Goal: Find specific page/section: Find specific page/section

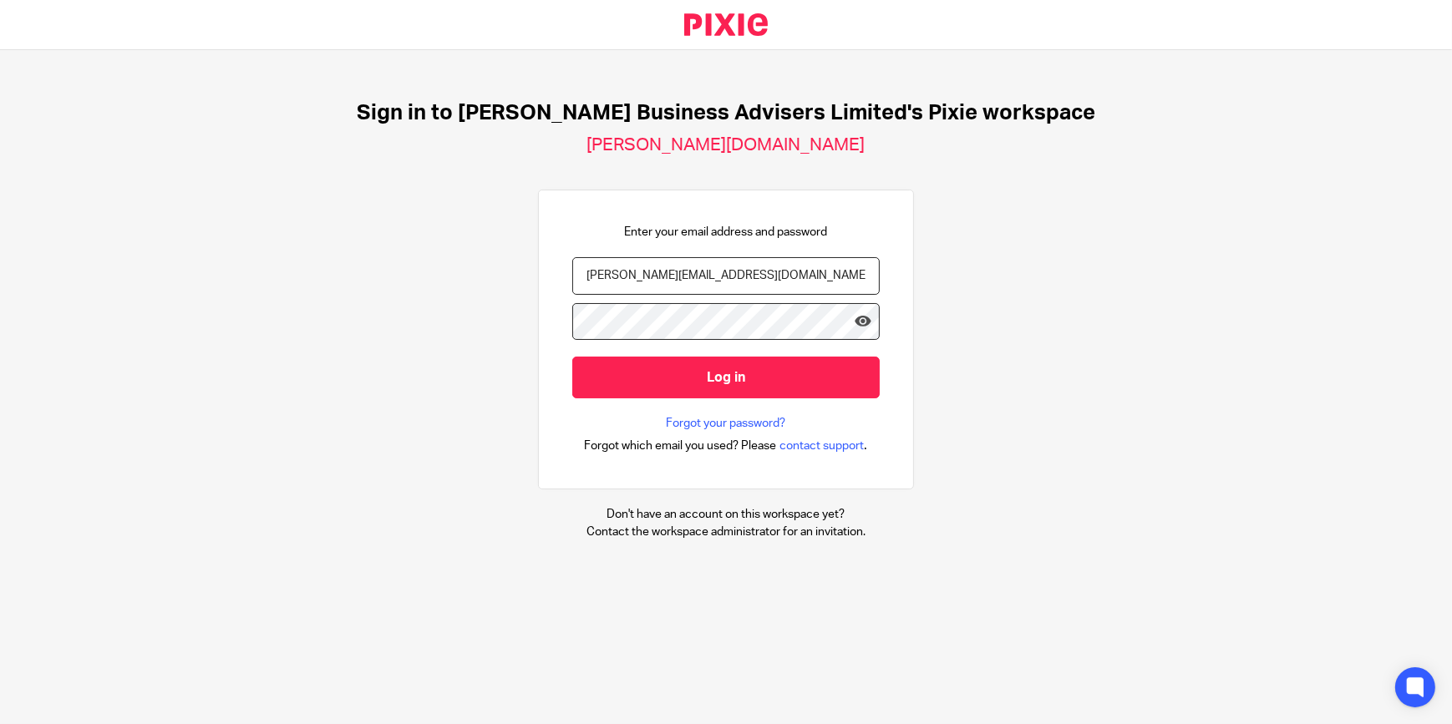
drag, startPoint x: 681, startPoint y: 277, endPoint x: 523, endPoint y: 275, distance: 157.9
click at [523, 275] on div "Sign in to Bicknell Business Advisers Limited's Pixie workspace bicknell-busine…" at bounding box center [726, 320] width 1452 height 540
type input "jay"
click at [994, 186] on div "Sign in to Bicknell Business Advisers Limited's Pixie workspace bicknell-busine…" at bounding box center [726, 320] width 1452 height 540
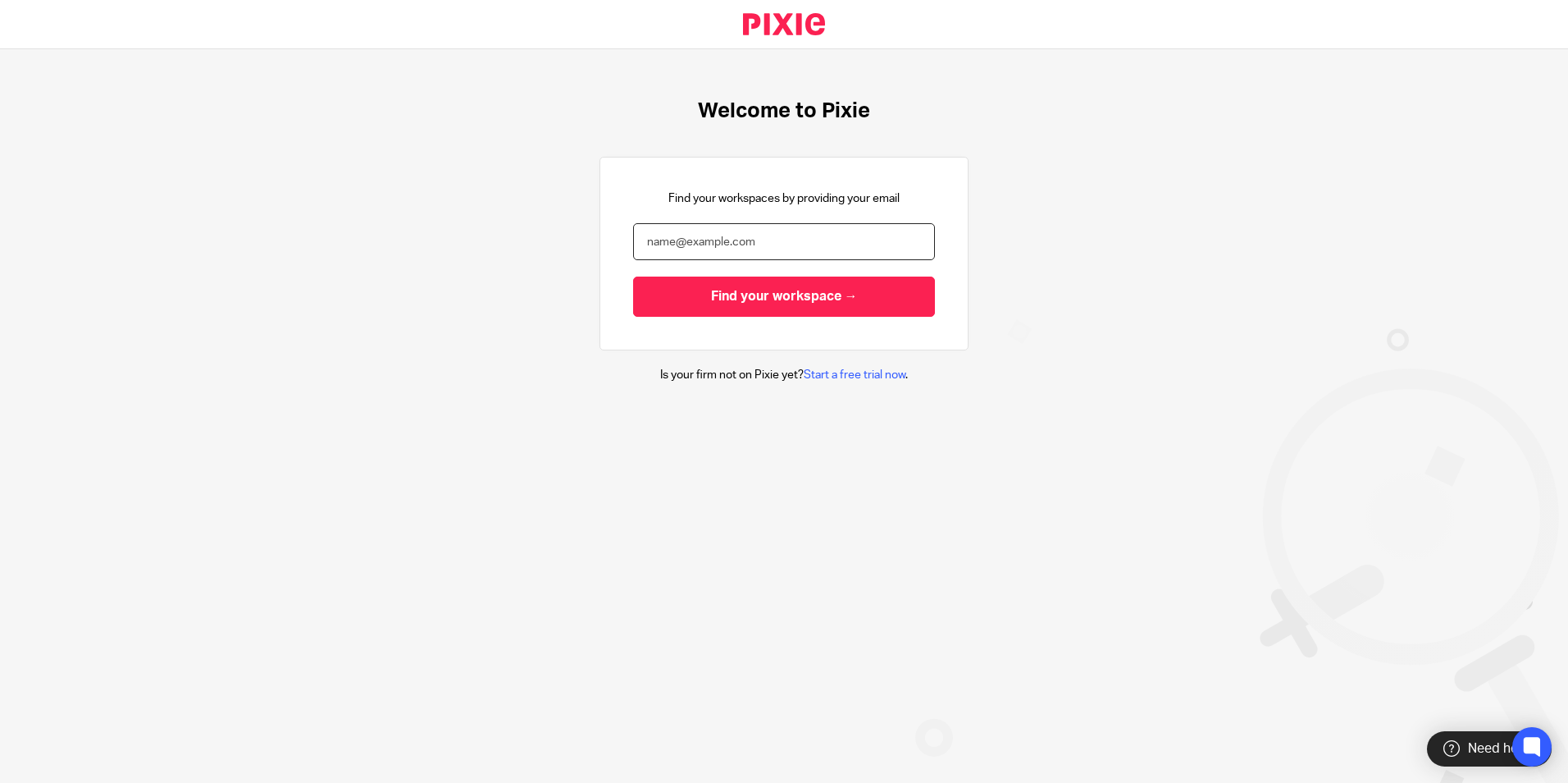
click at [683, 241] on input "email" at bounding box center [784, 242] width 301 height 37
type input "[PERSON_NAME][EMAIL_ADDRESS][DOMAIN_NAME]"
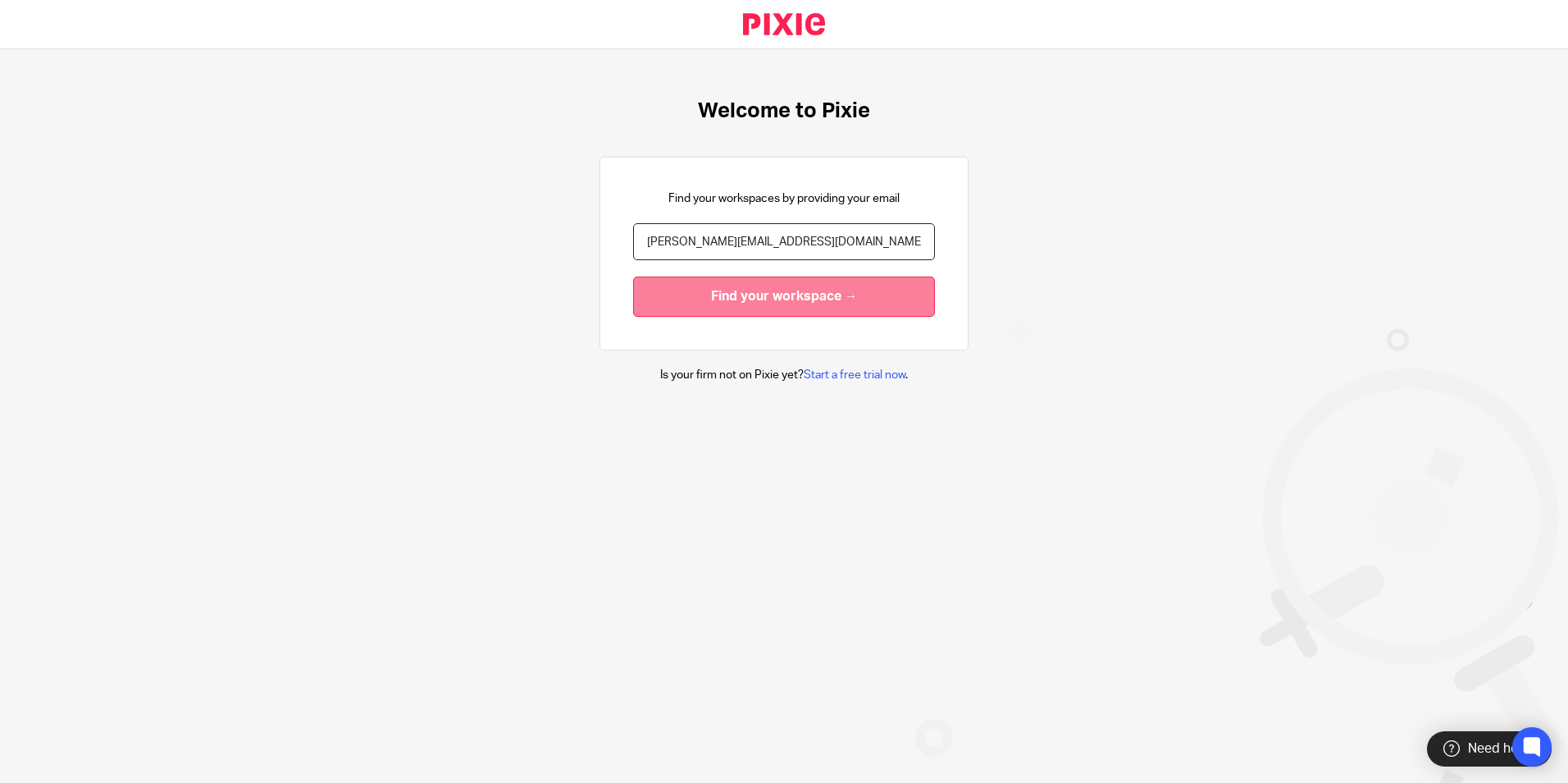
click at [704, 301] on input "Find your workspace →" at bounding box center [784, 297] width 301 height 40
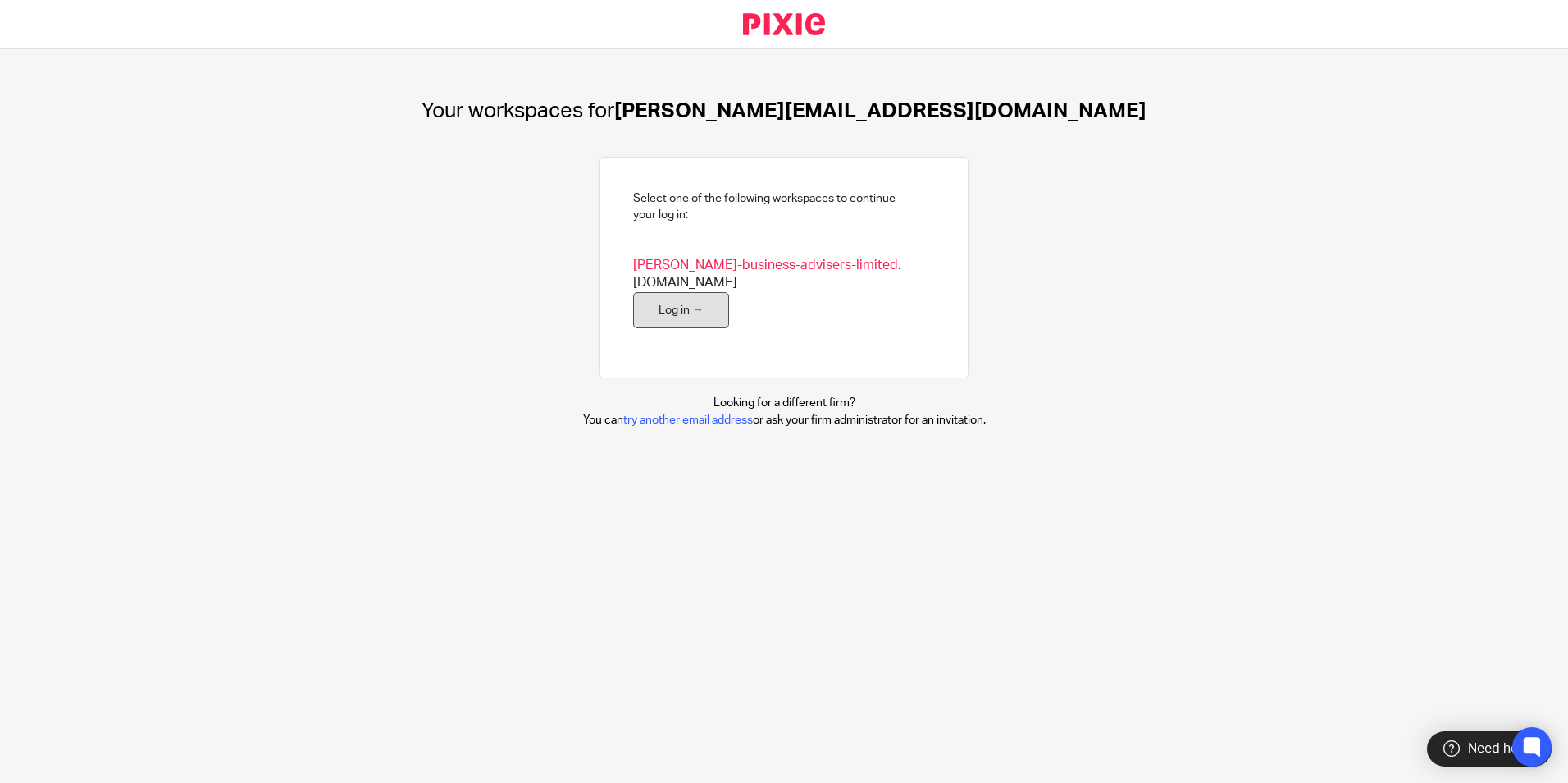
click at [655, 292] on link "Log in →" at bounding box center [681, 310] width 96 height 37
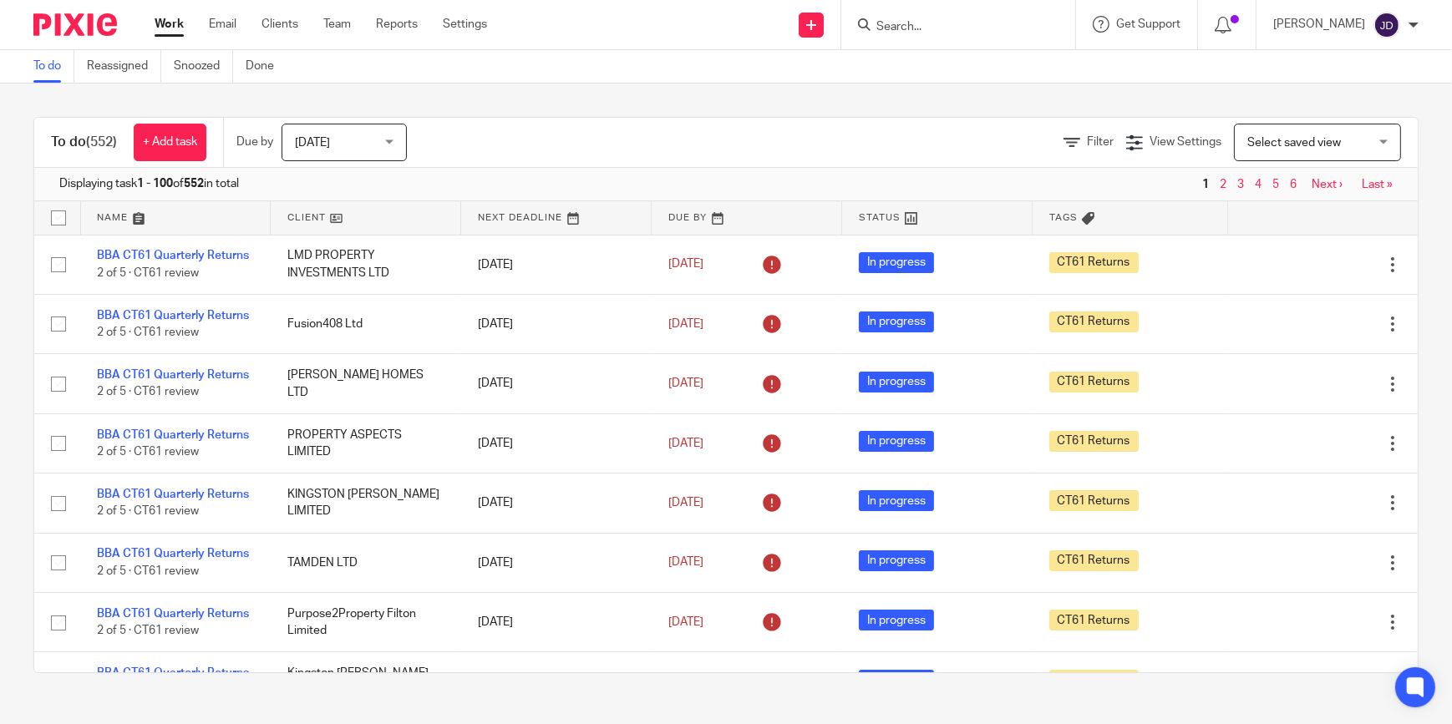
click at [925, 23] on input "Search" at bounding box center [950, 27] width 150 height 15
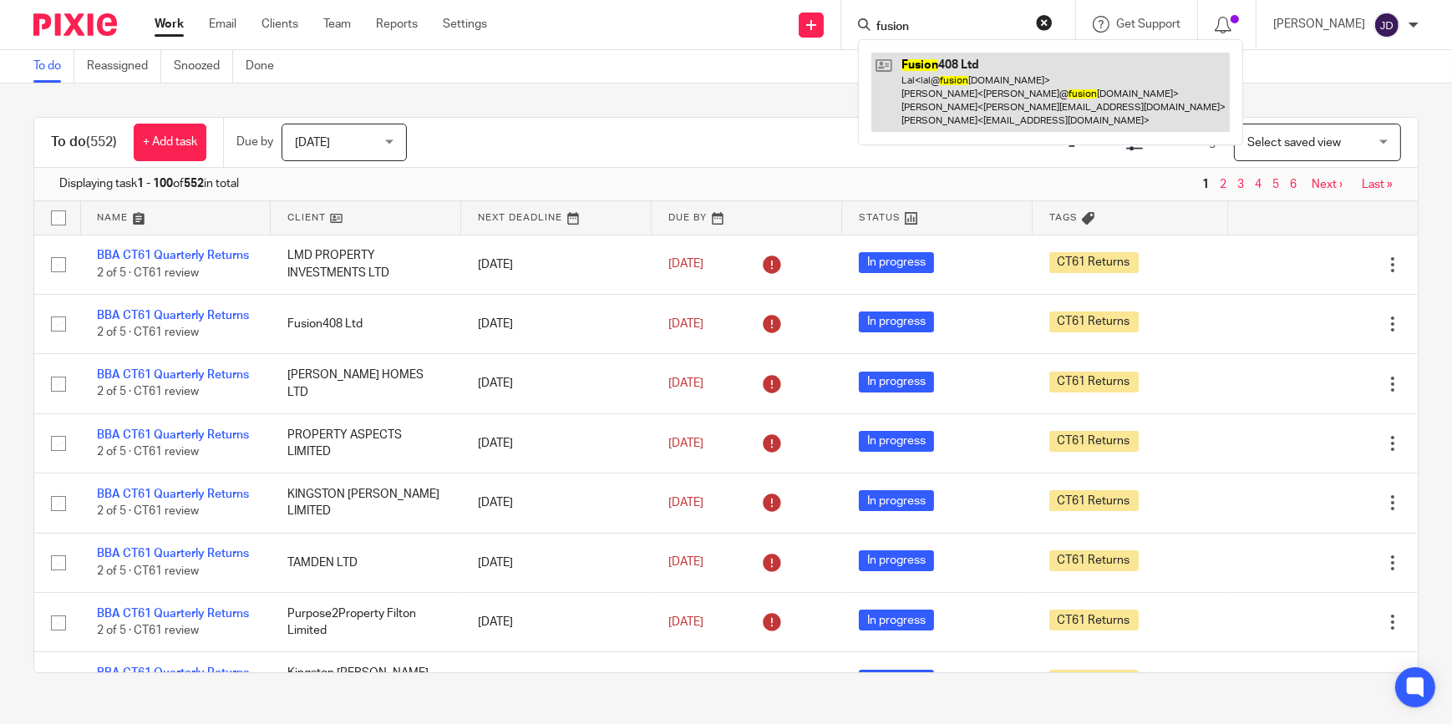
type input "fusion"
click at [931, 79] on link at bounding box center [1050, 92] width 358 height 79
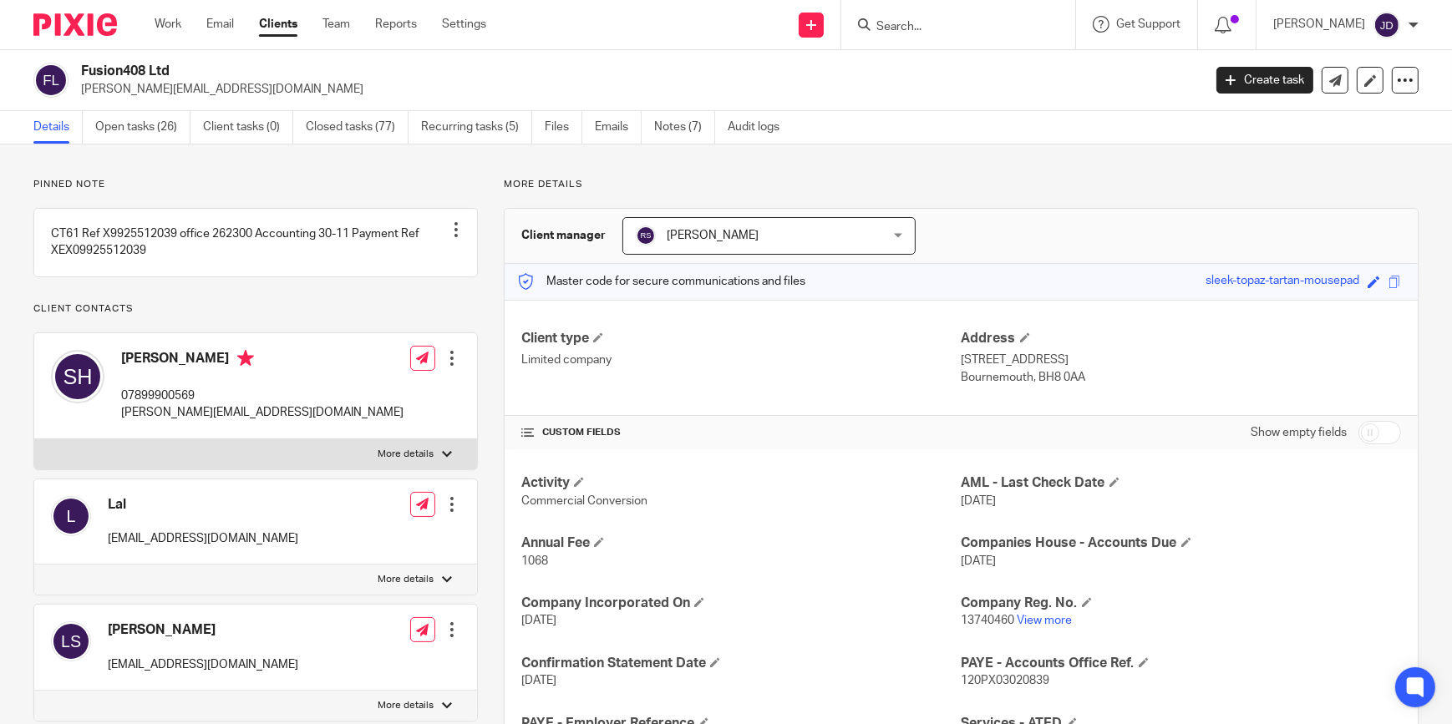
click at [931, 28] on input "Search" at bounding box center [950, 27] width 150 height 15
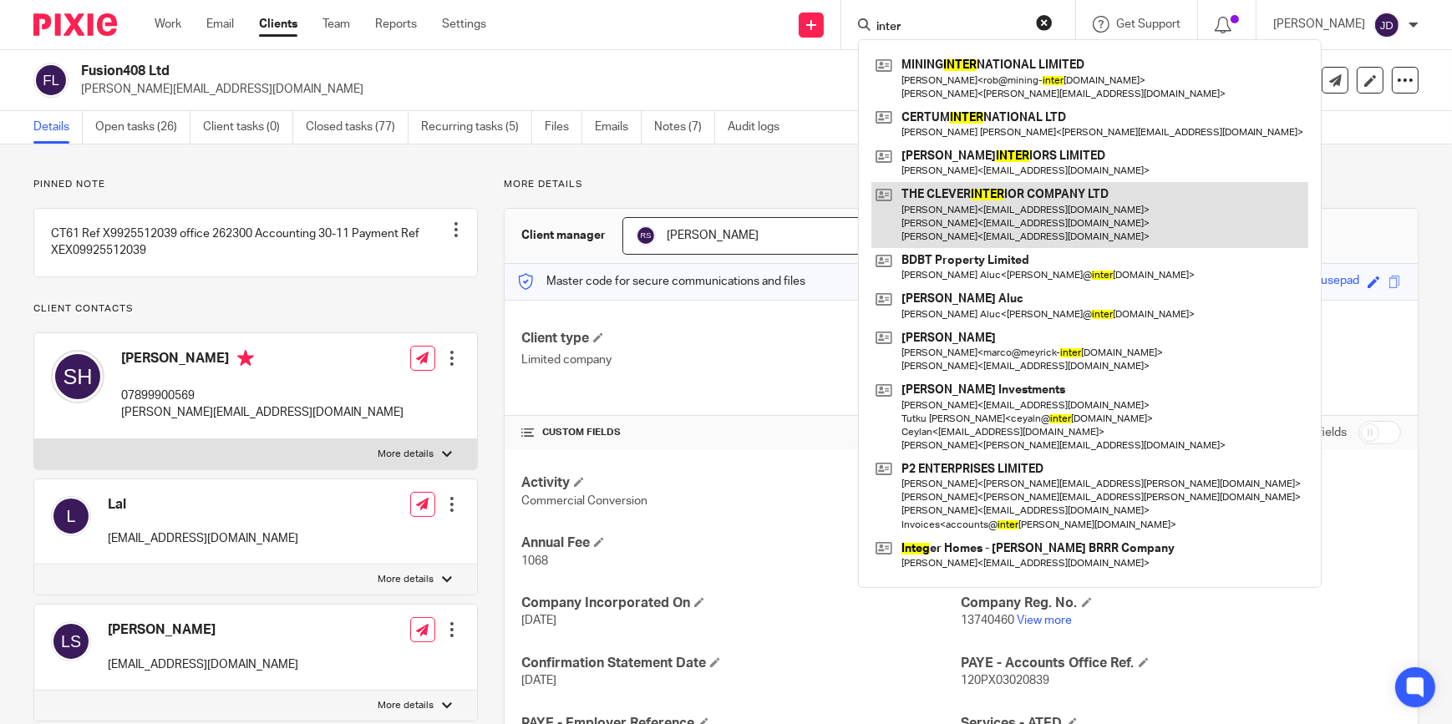
type input "inter"
click at [953, 205] on link at bounding box center [1089, 215] width 437 height 66
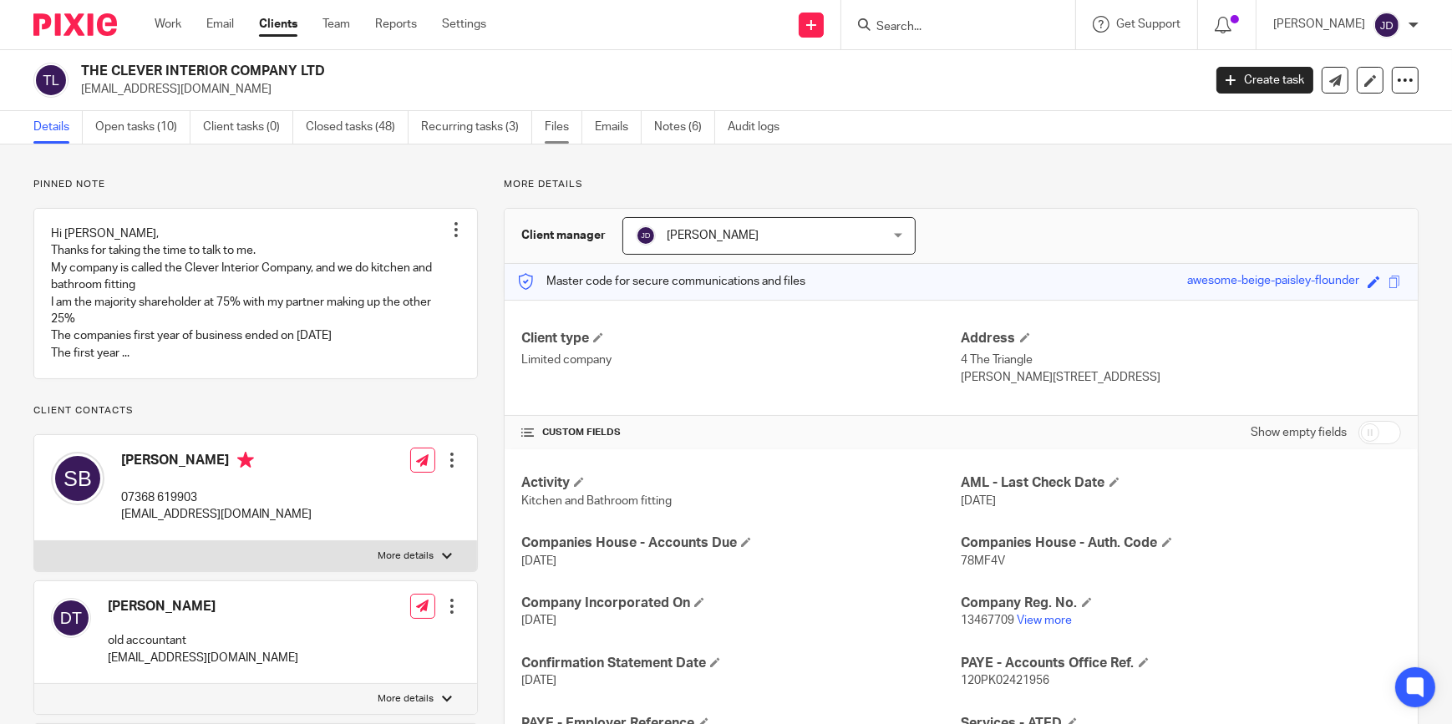
click at [560, 134] on link "Files" at bounding box center [564, 127] width 38 height 33
click at [566, 126] on link "Files" at bounding box center [564, 127] width 38 height 33
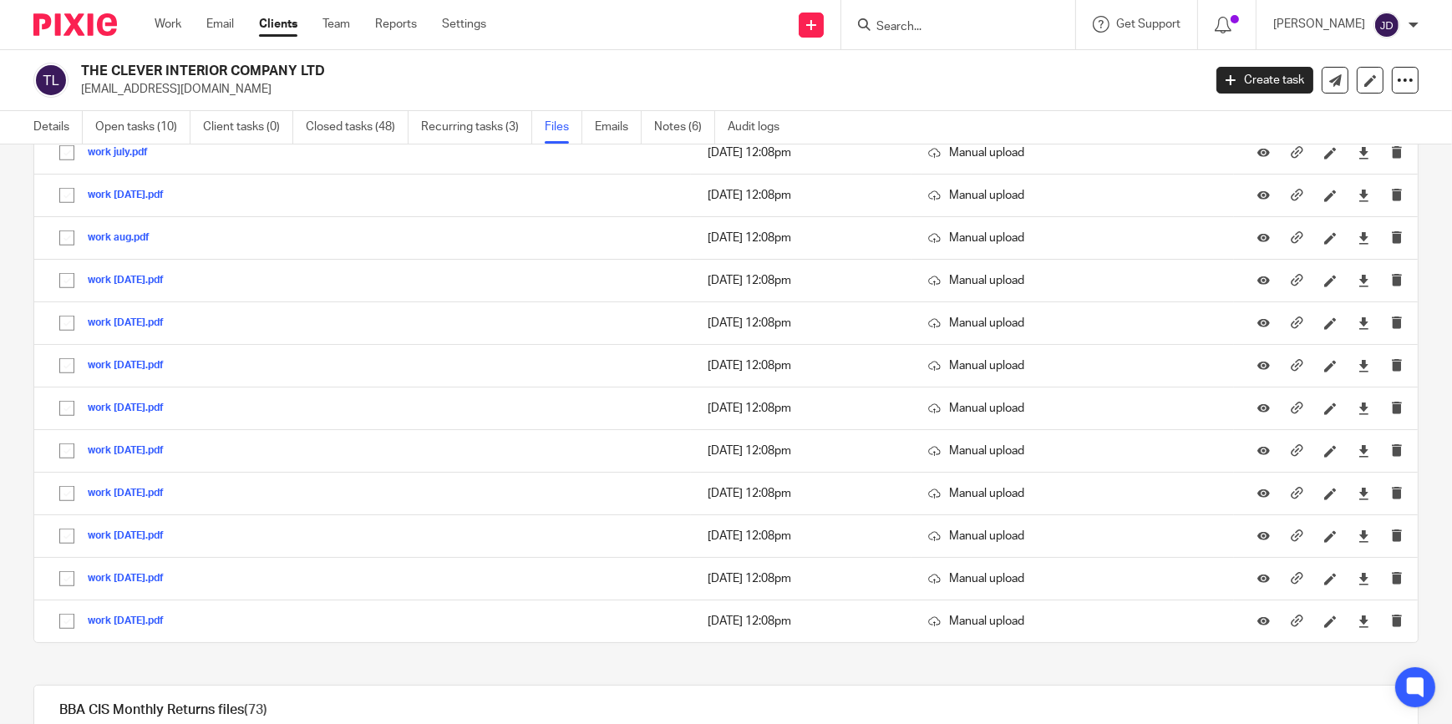
scroll to position [1595, 0]
